Goal: Task Accomplishment & Management: Manage account settings

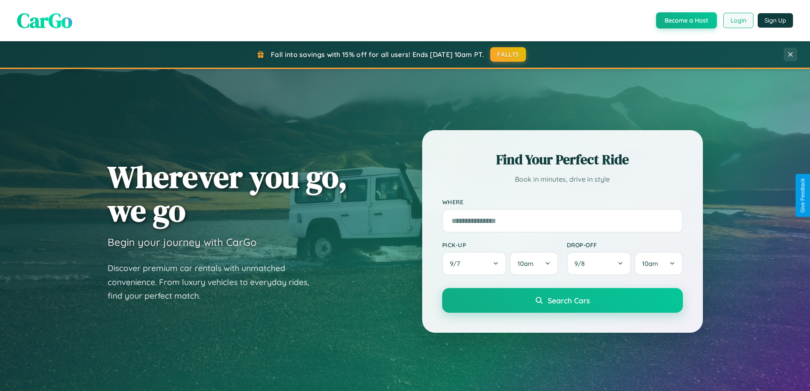
click at [738, 20] on button "Login" at bounding box center [738, 20] width 30 height 15
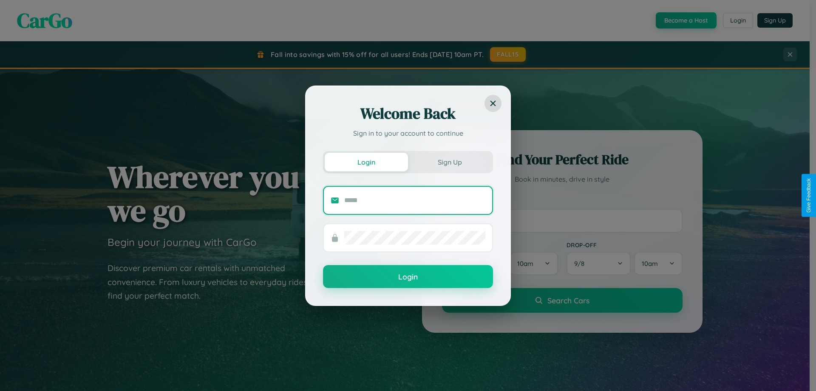
click at [415, 200] on input "text" at bounding box center [414, 200] width 141 height 14
type input "**********"
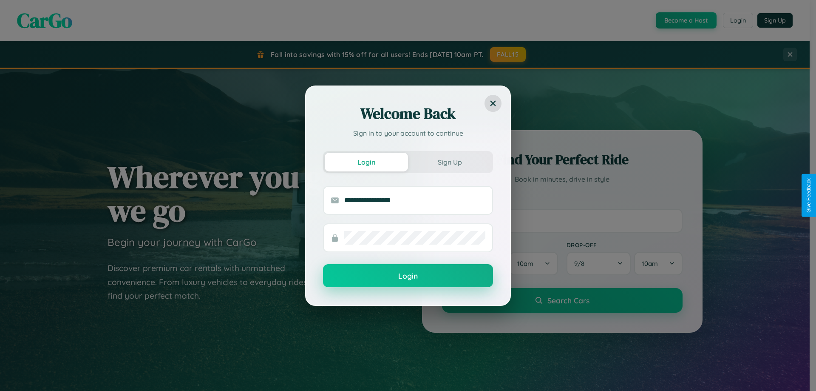
click at [408, 276] on button "Login" at bounding box center [408, 275] width 170 height 23
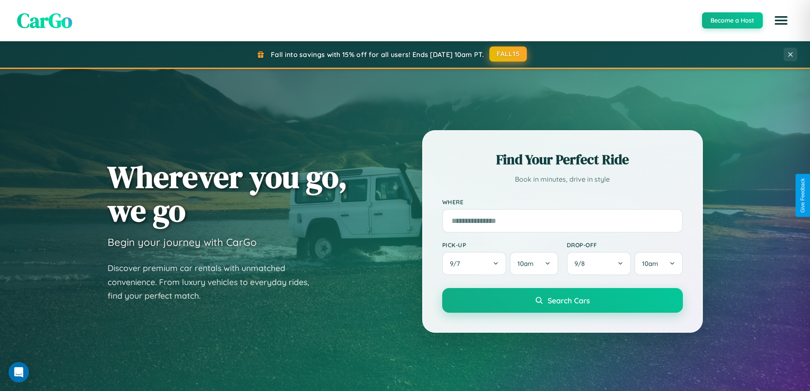
click at [508, 54] on button "FALL15" at bounding box center [507, 53] width 37 height 15
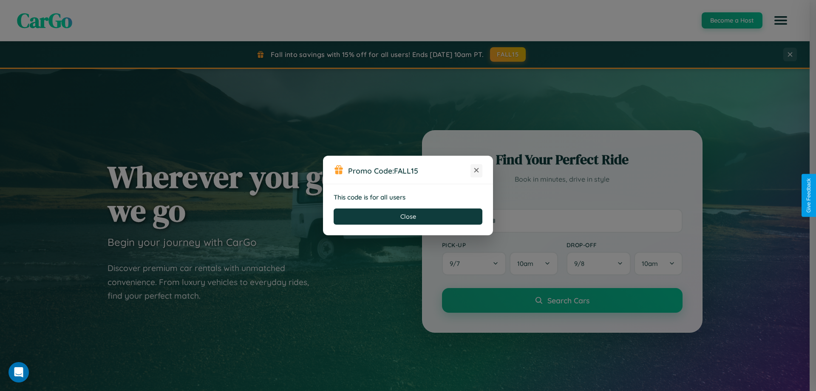
click at [477, 170] on icon at bounding box center [476, 170] width 9 height 9
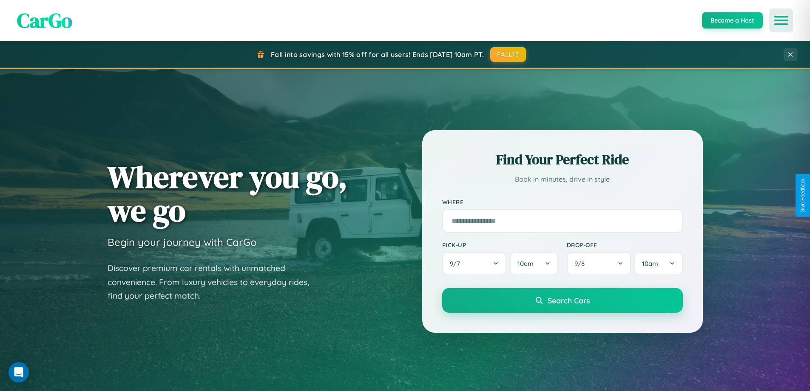
click at [781, 20] on icon "Open menu" at bounding box center [781, 21] width 12 height 8
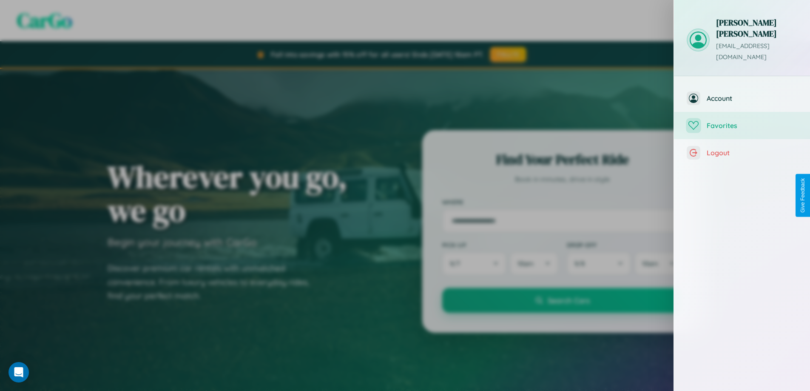
click at [742, 121] on span "Favorites" at bounding box center [752, 125] width 91 height 9
